Goal: Navigation & Orientation: Understand site structure

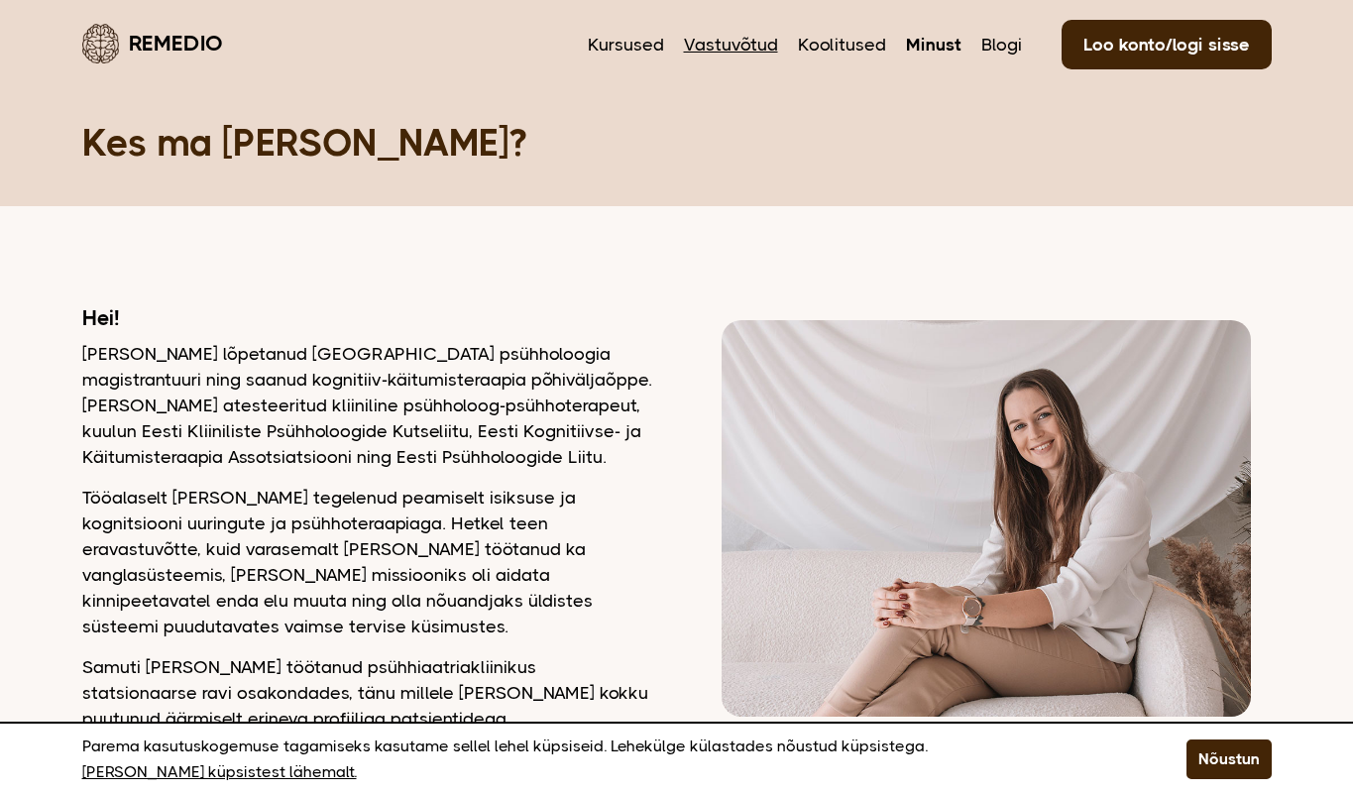
click at [734, 34] on link "Vastuvõtud" at bounding box center [731, 45] width 94 height 26
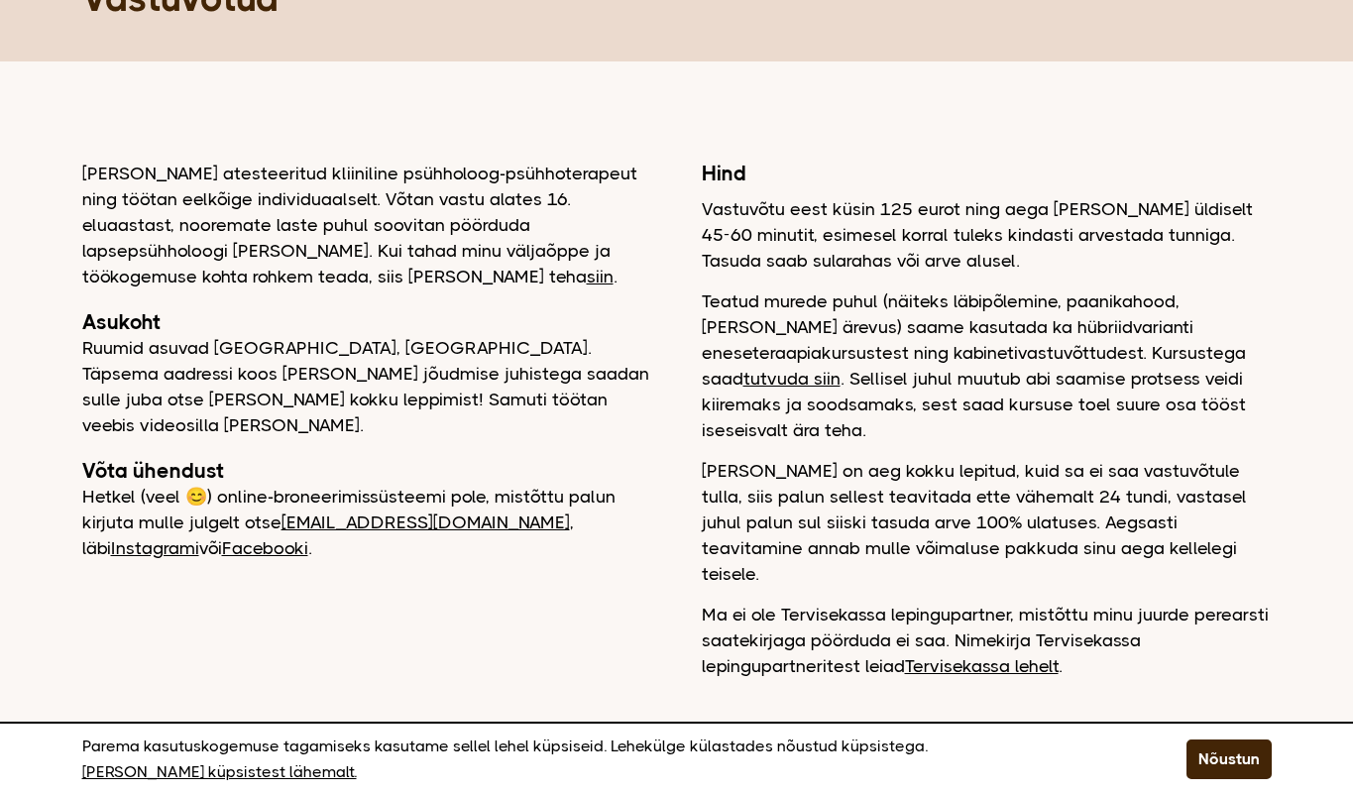
scroll to position [145, 0]
click at [840, 369] on link "tutvuda siin" at bounding box center [791, 379] width 97 height 20
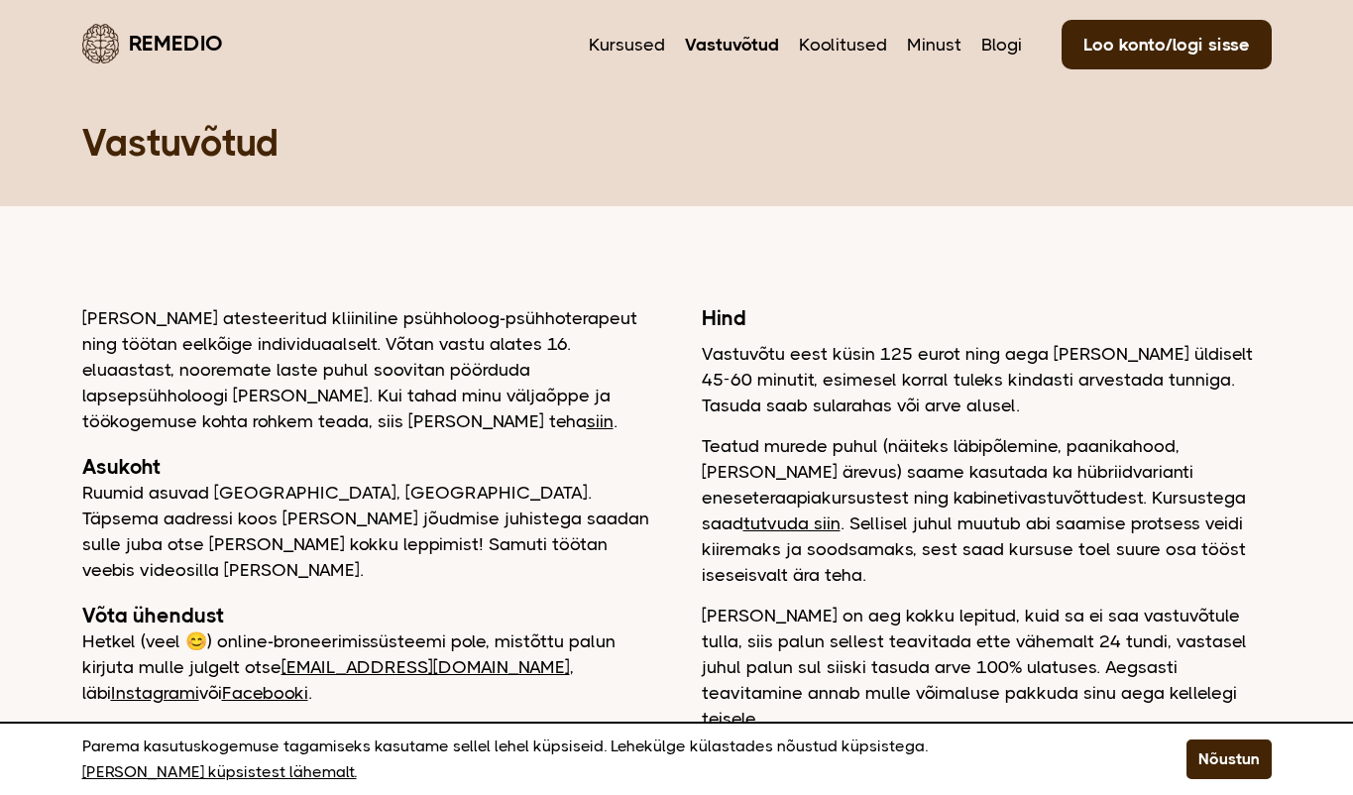
scroll to position [0, 0]
click at [614, 36] on link "Kursused" at bounding box center [627, 45] width 76 height 26
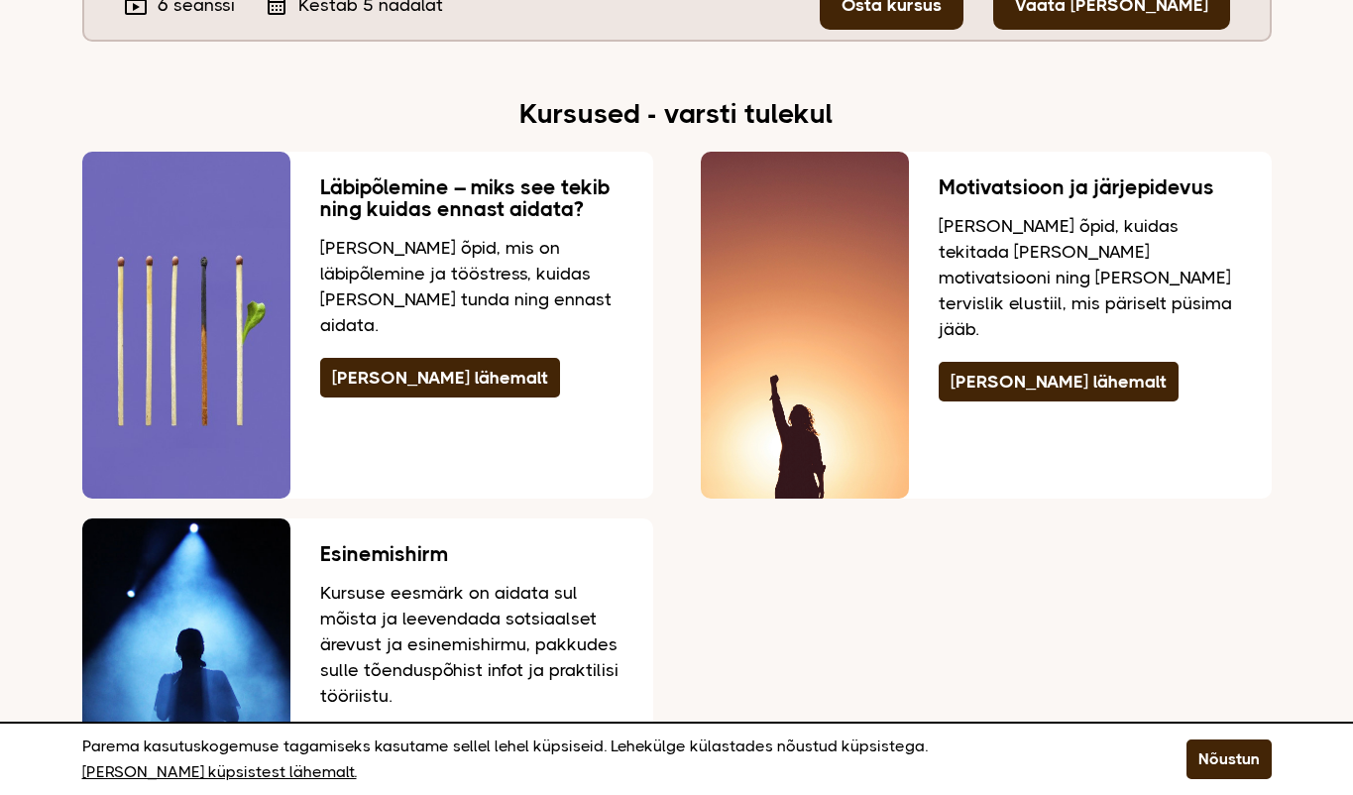
scroll to position [3884, 0]
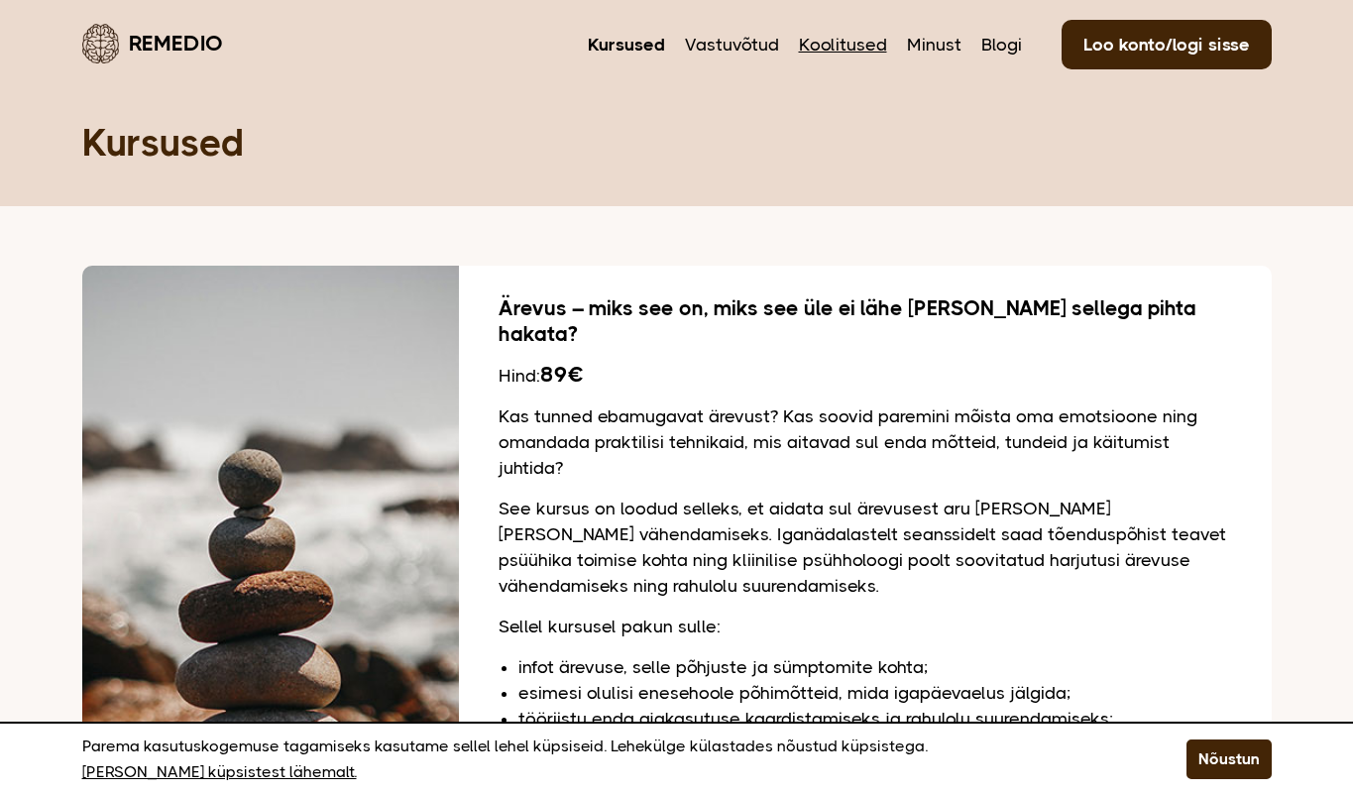
click at [848, 50] on link "Koolitused" at bounding box center [843, 45] width 88 height 26
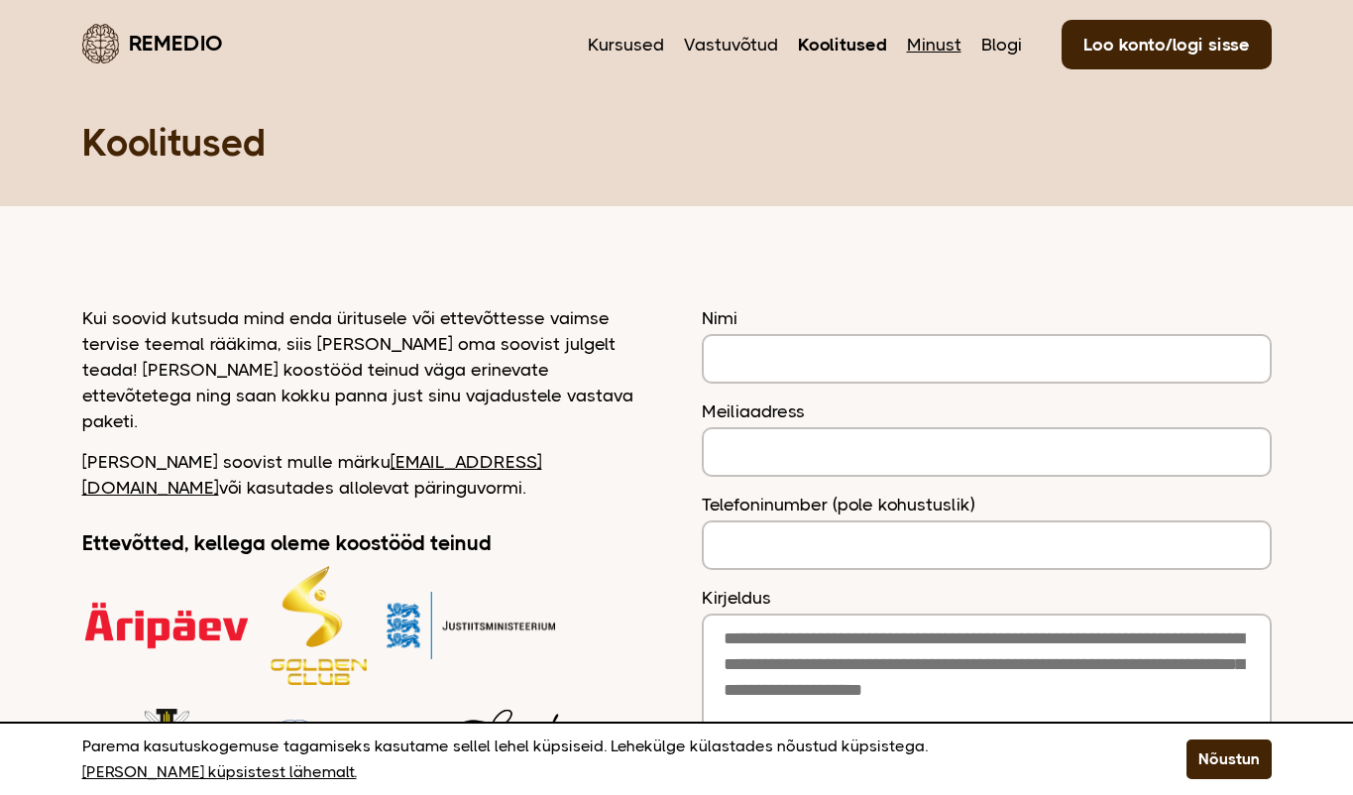
click at [934, 36] on link "Minust" at bounding box center [934, 45] width 55 height 26
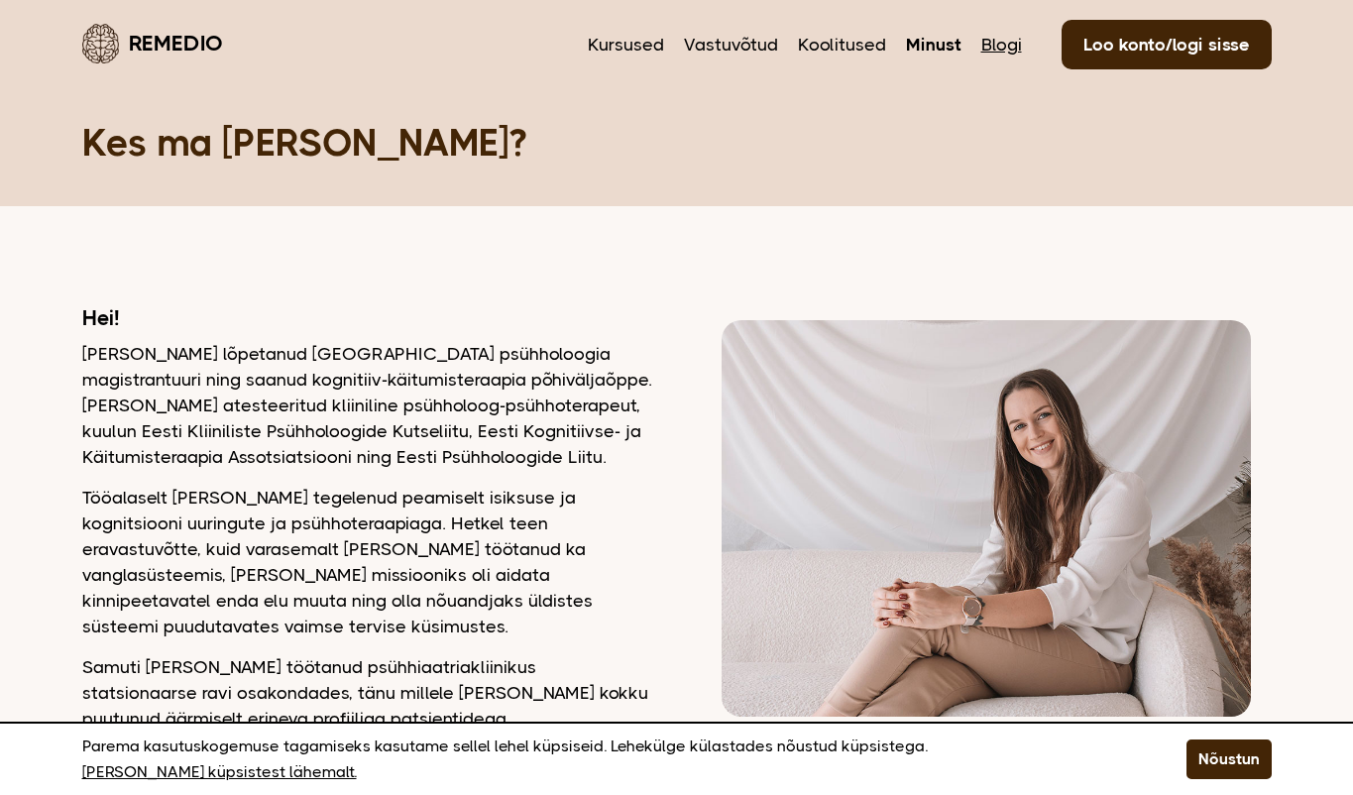
click at [1005, 56] on link "Blogi" at bounding box center [1001, 45] width 41 height 26
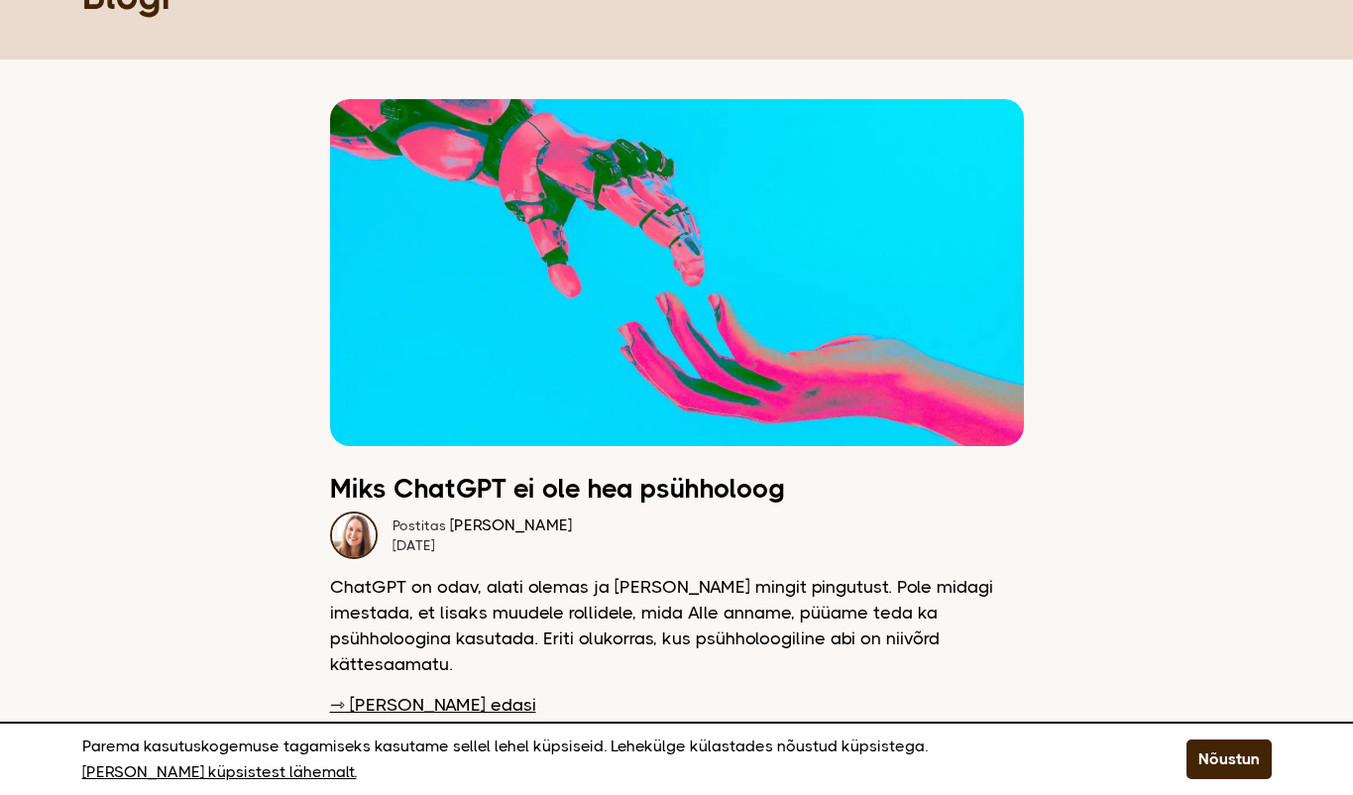
scroll to position [1, 0]
